Goal: Navigation & Orientation: Find specific page/section

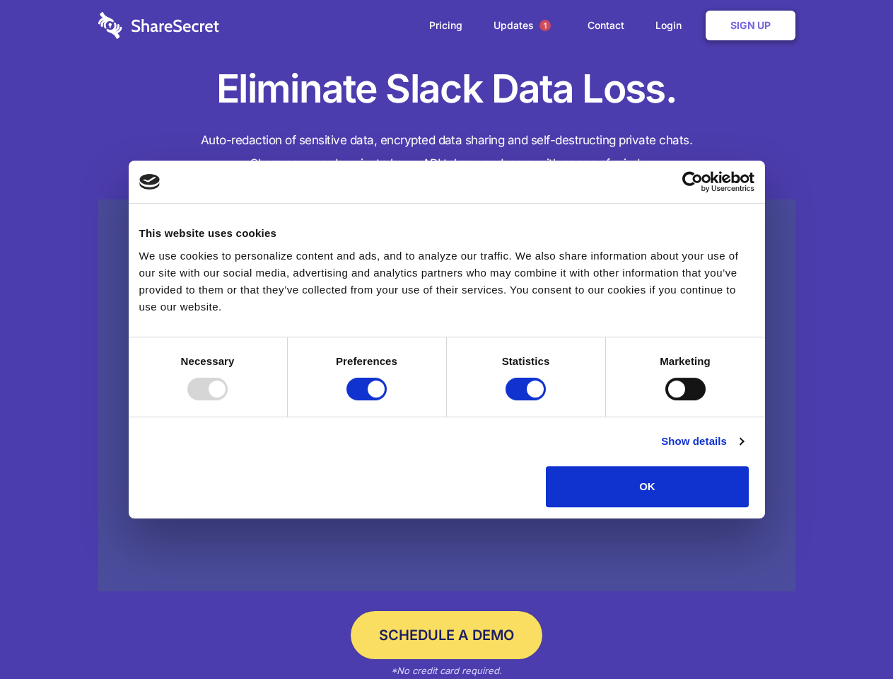
click at [228, 400] on div at bounding box center [207, 389] width 40 height 23
click at [387, 400] on input "Preferences" at bounding box center [367, 389] width 40 height 23
checkbox input "false"
click at [528, 400] on input "Statistics" at bounding box center [526, 389] width 40 height 23
checkbox input "false"
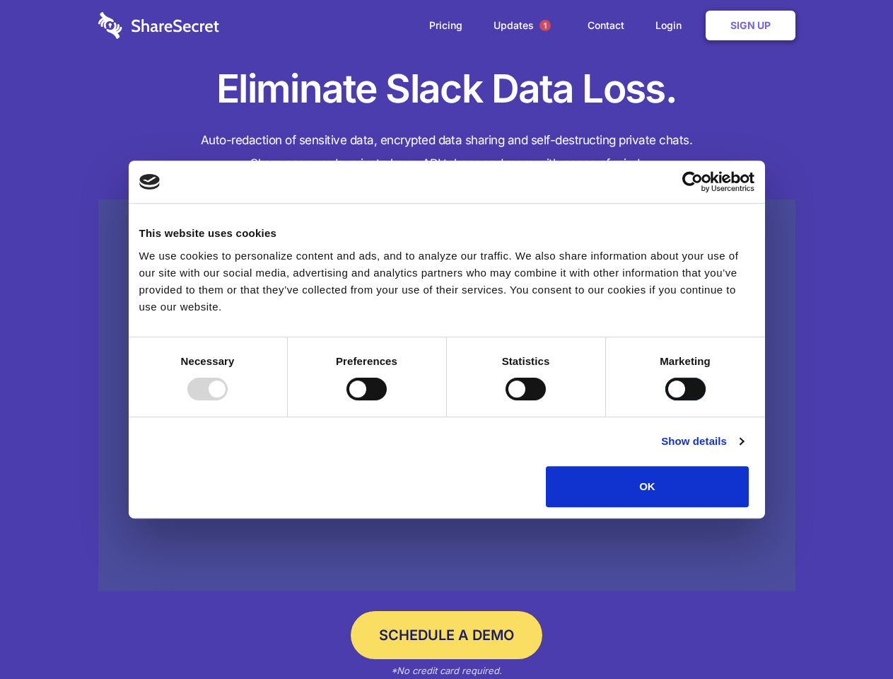
click at [666, 400] on input "Marketing" at bounding box center [686, 389] width 40 height 23
checkbox input "true"
click at [744, 450] on link "Show details" at bounding box center [702, 441] width 82 height 17
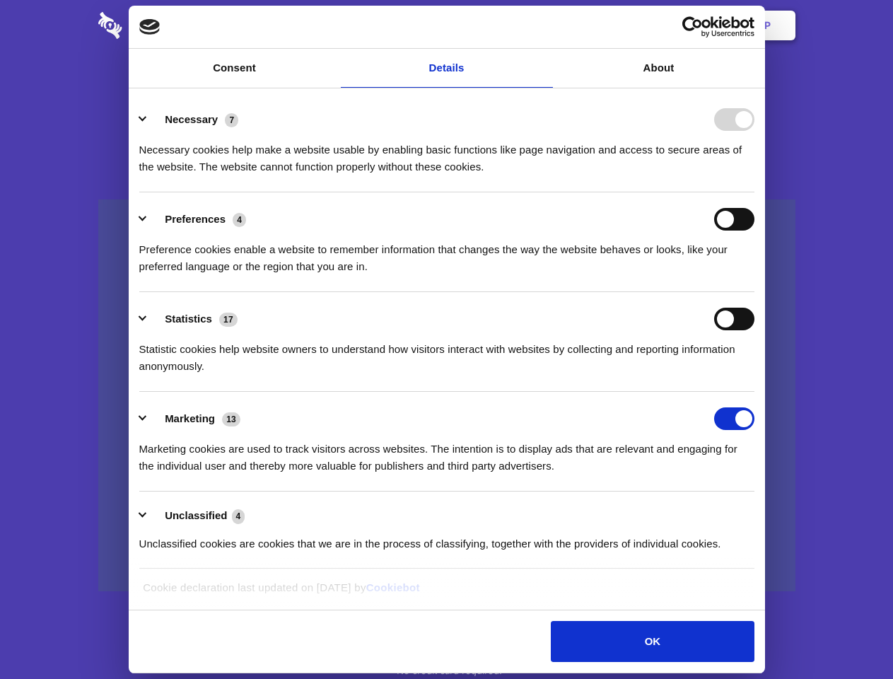
click at [755, 192] on li "Necessary 7 Necessary cookies help make a website usable by enabling basic func…" at bounding box center [446, 143] width 615 height 100
click at [545, 25] on span "1" at bounding box center [545, 25] width 11 height 11
